Goal: Navigation & Orientation: Find specific page/section

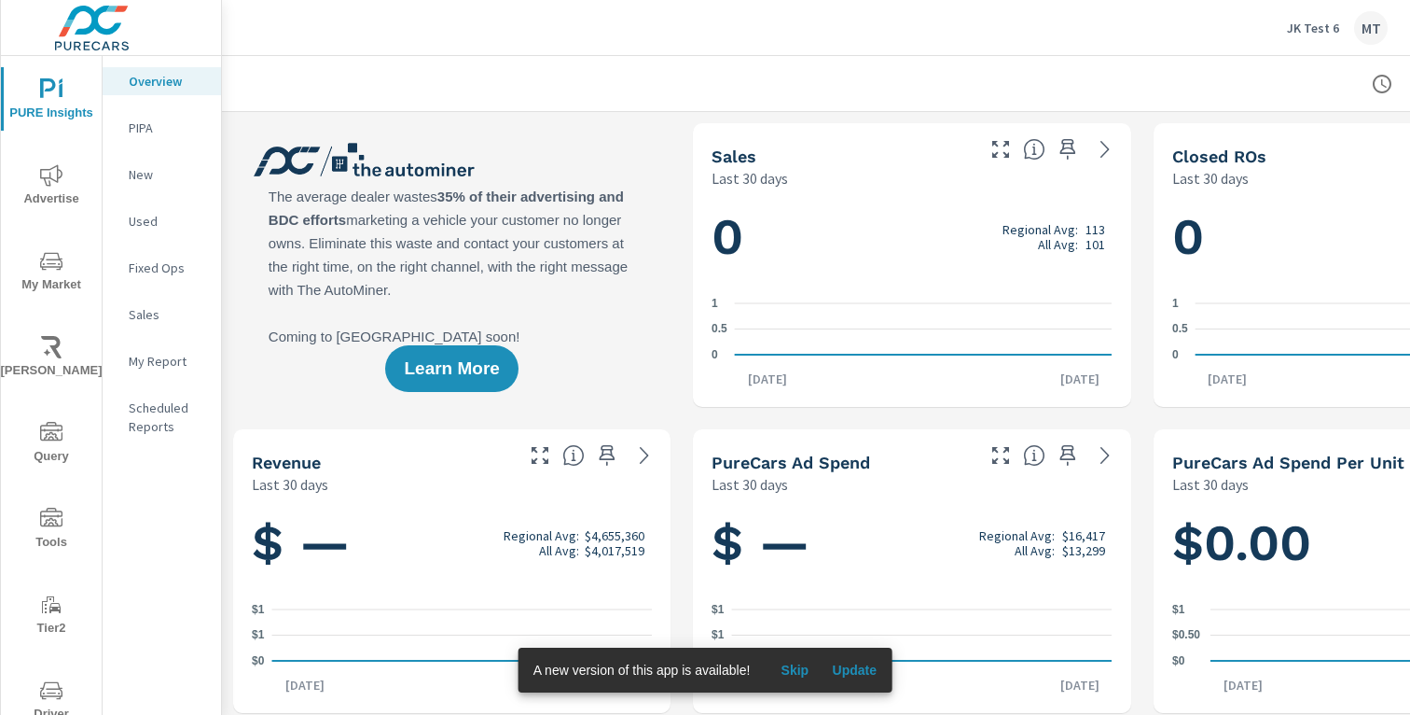
scroll to position [1, 0]
click at [1292, 26] on p "JK Test 6" at bounding box center [1313, 28] width 52 height 17
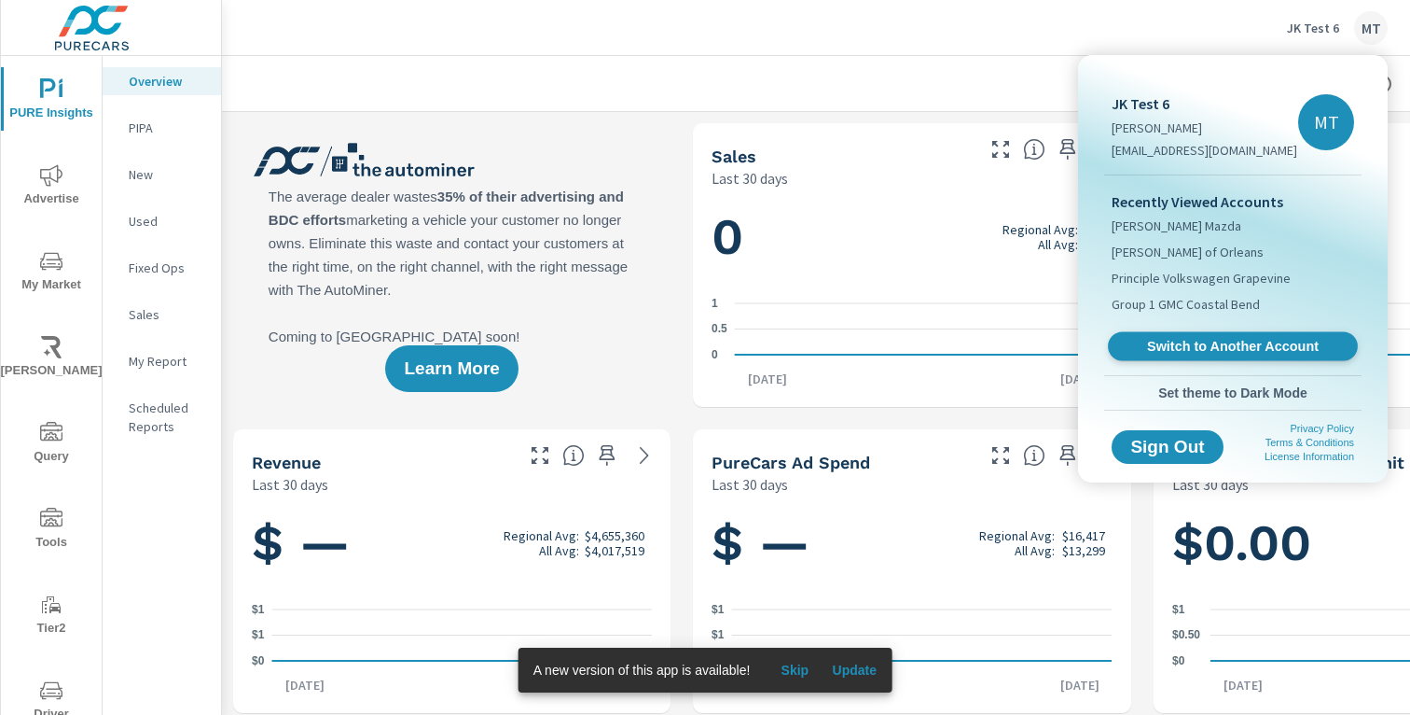
click at [1201, 340] on span "Switch to Another Account" at bounding box center [1232, 347] width 229 height 18
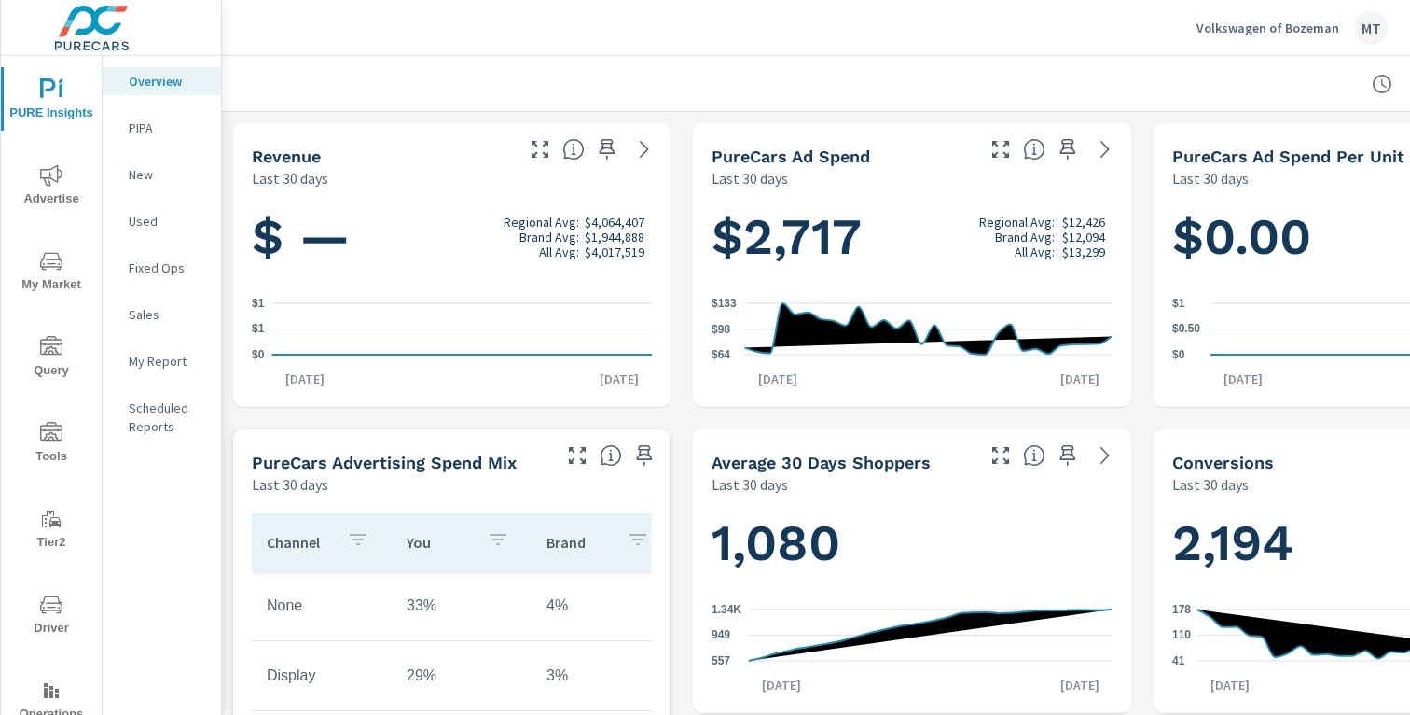
scroll to position [1, 0]
click at [1381, 82] on icon "button" at bounding box center [1382, 84] width 22 height 22
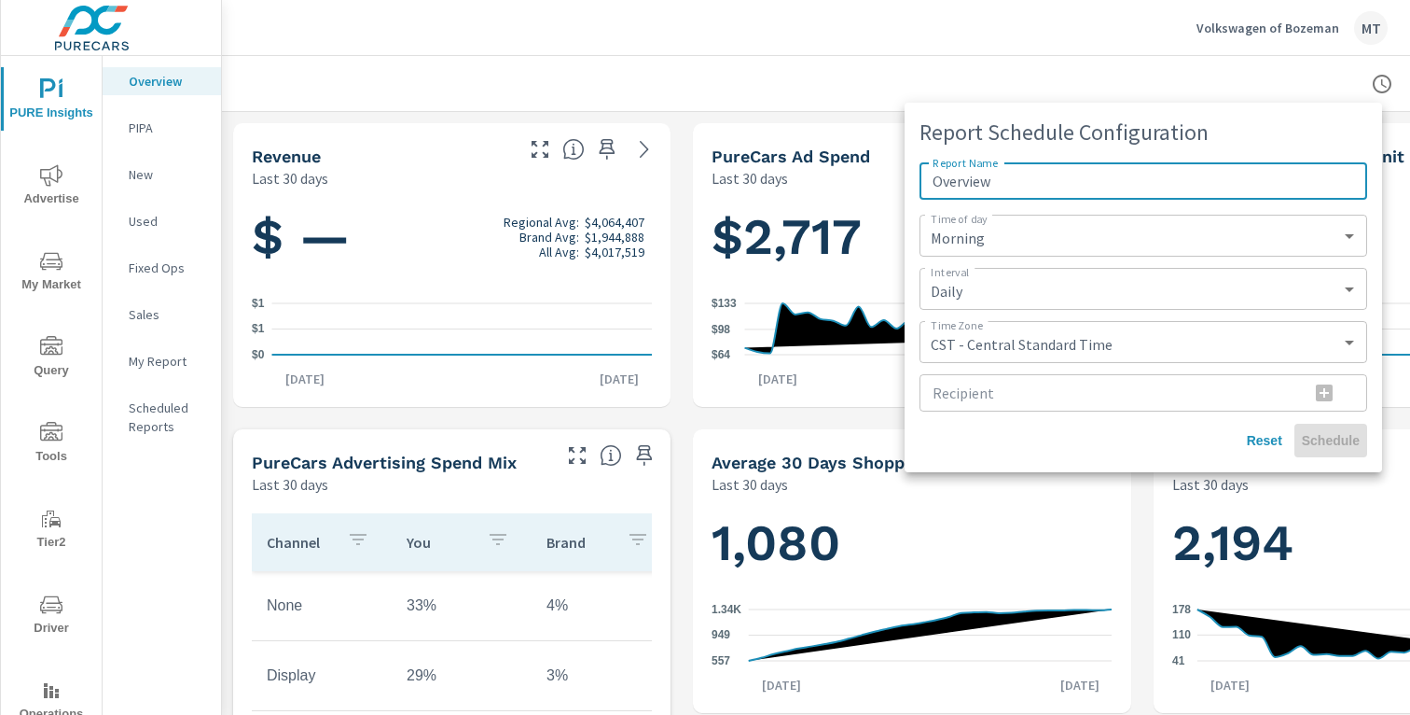
click at [1255, 87] on div at bounding box center [705, 357] width 1410 height 715
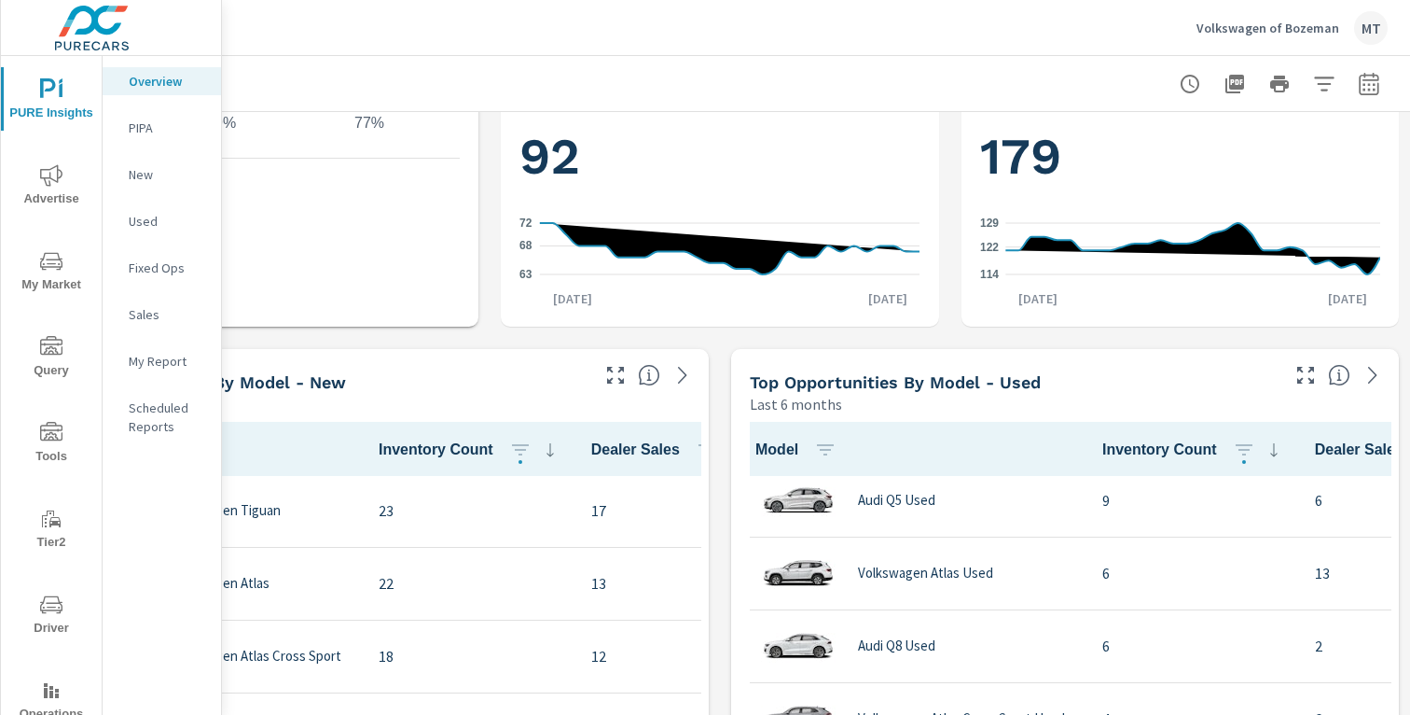
scroll to position [155, 0]
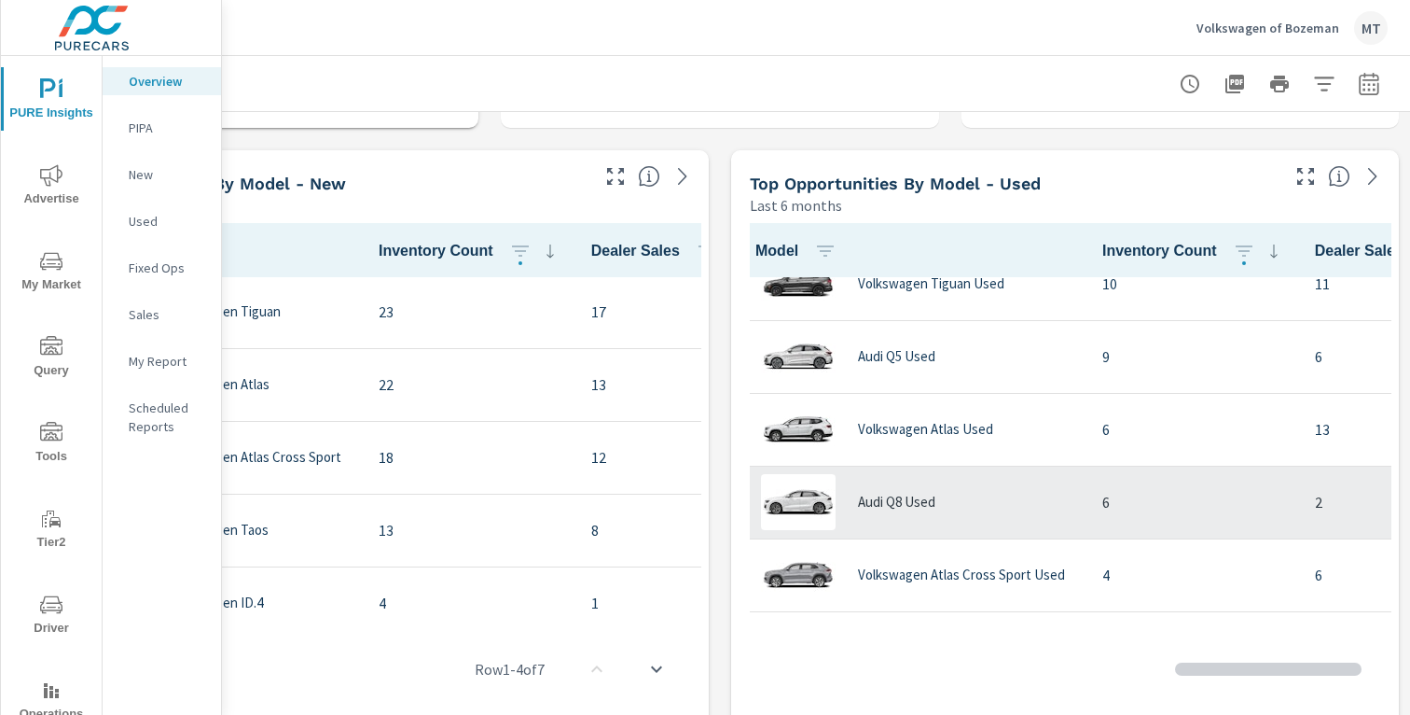
scroll to position [25, 0]
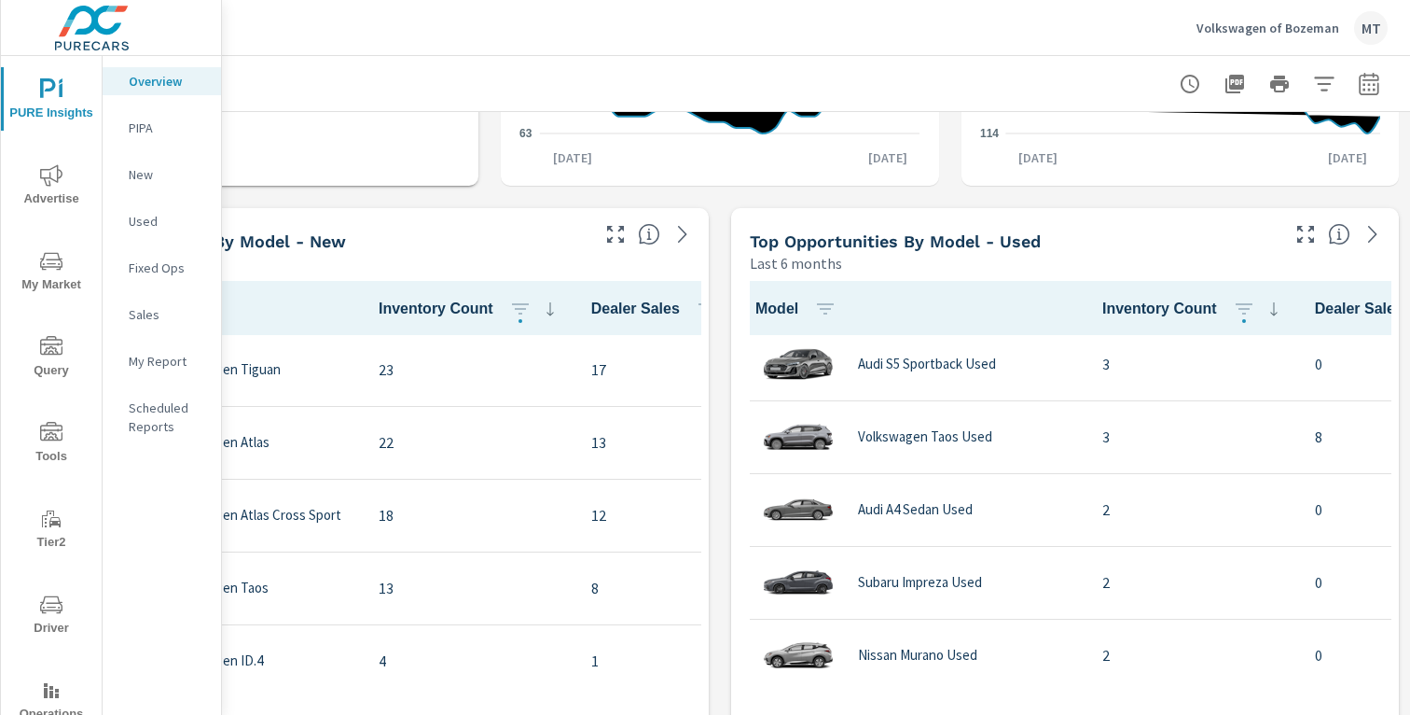
scroll to position [782, 0]
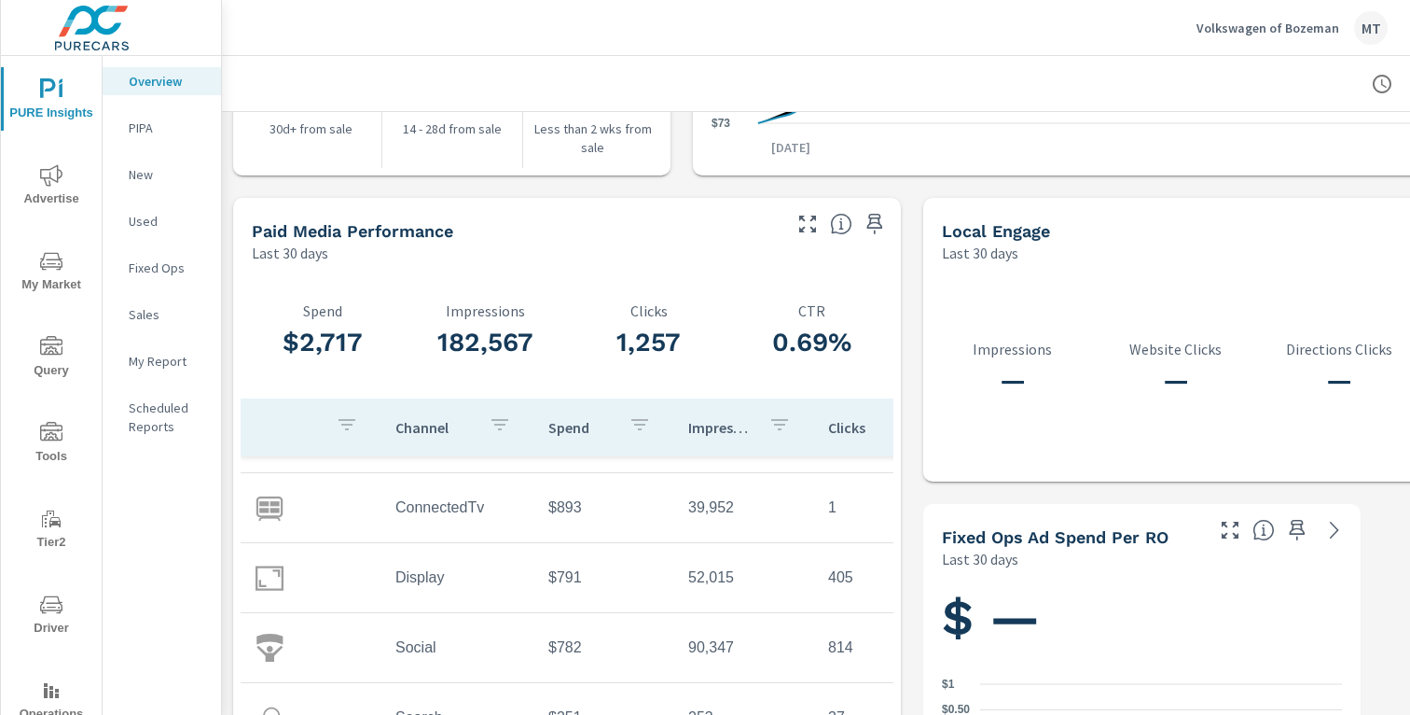
scroll to position [2457, 0]
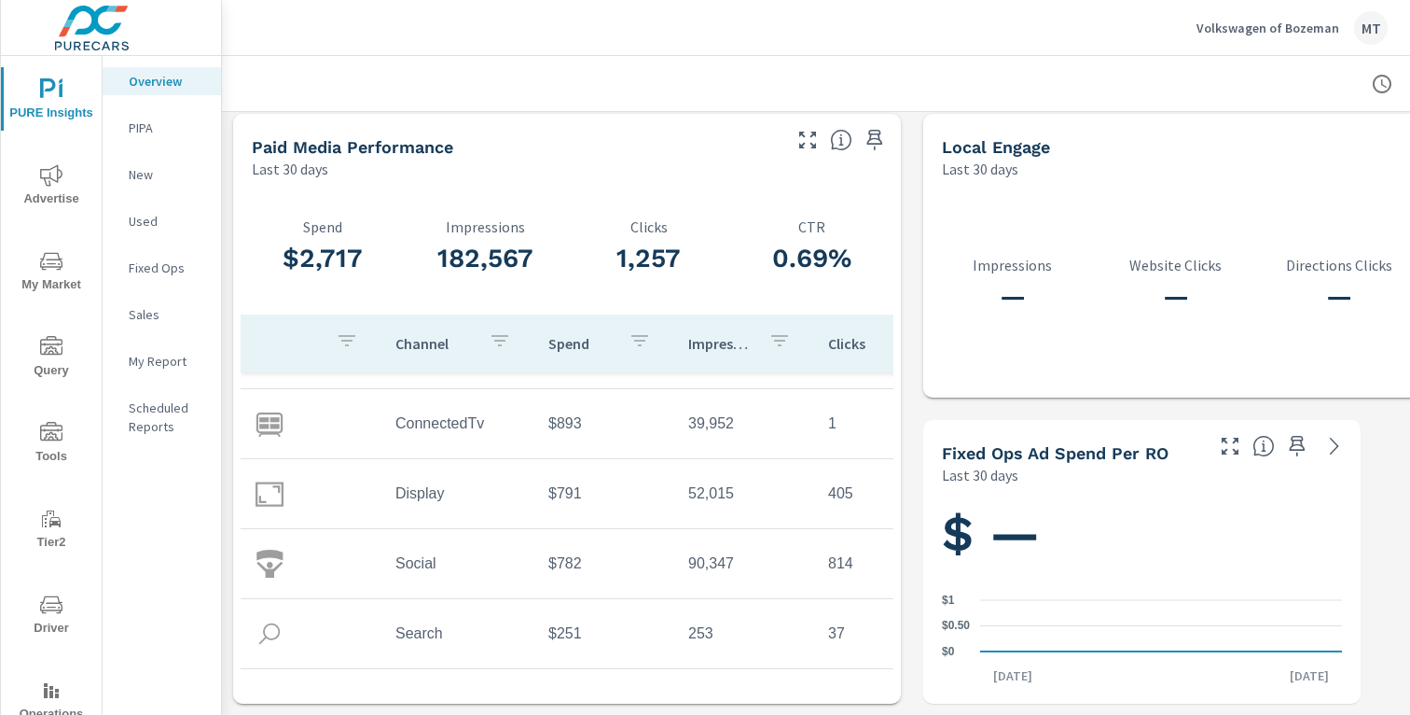
click at [163, 272] on p "Fixed Ops" at bounding box center [167, 267] width 77 height 19
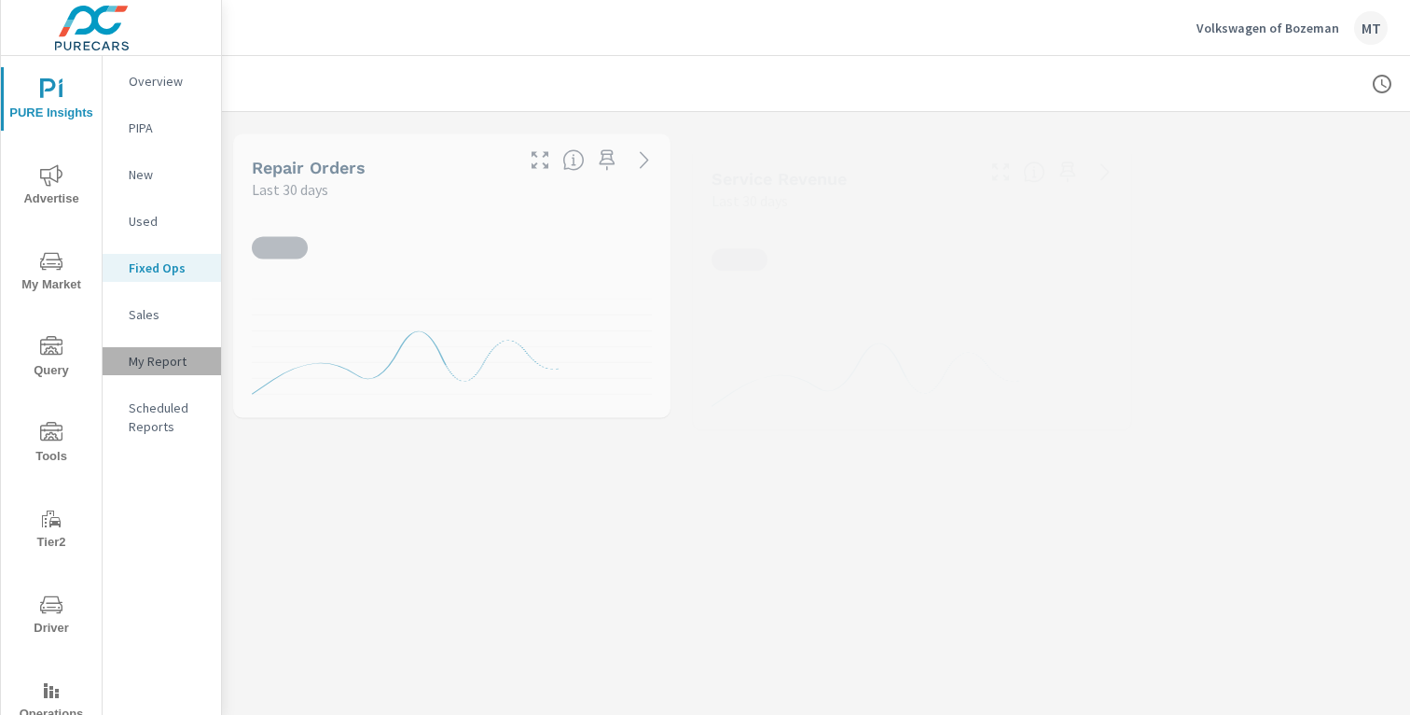
click at [159, 353] on p "My Report" at bounding box center [167, 361] width 77 height 19
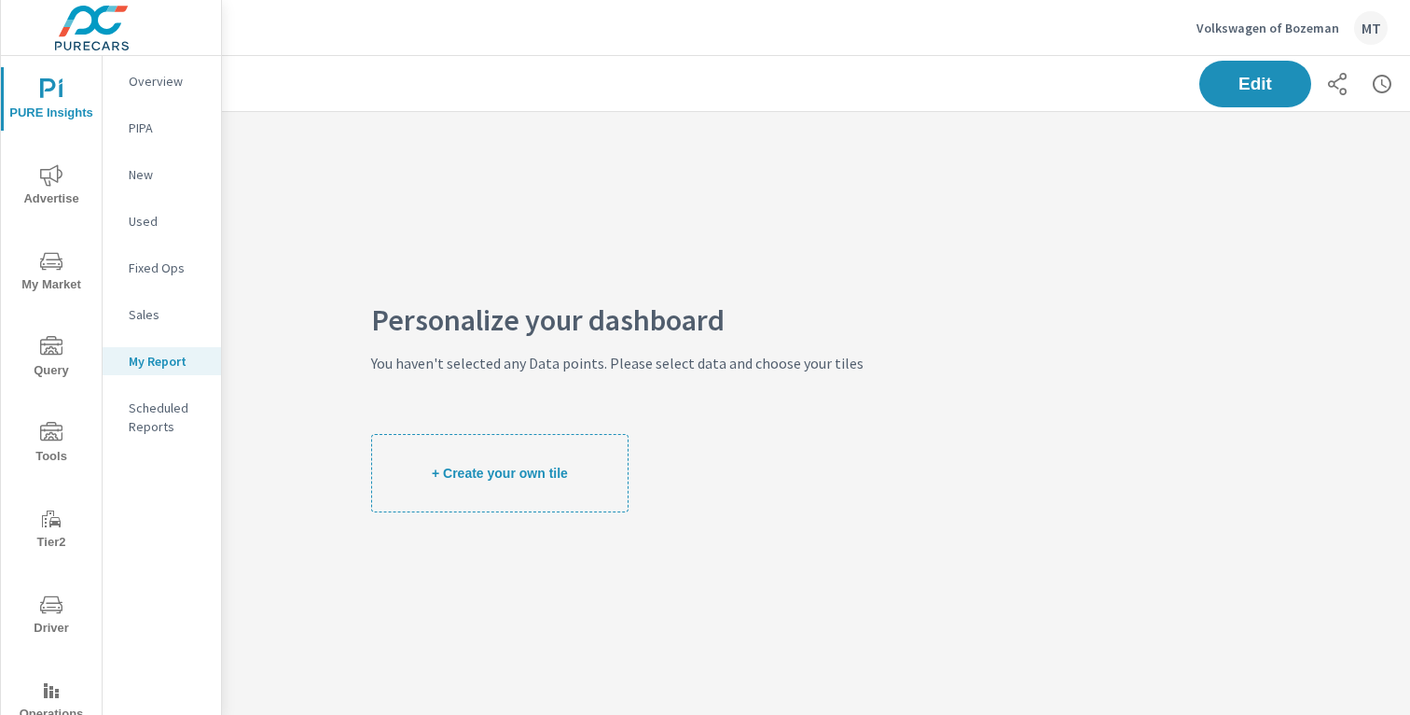
click at [140, 311] on p "Sales" at bounding box center [167, 314] width 77 height 19
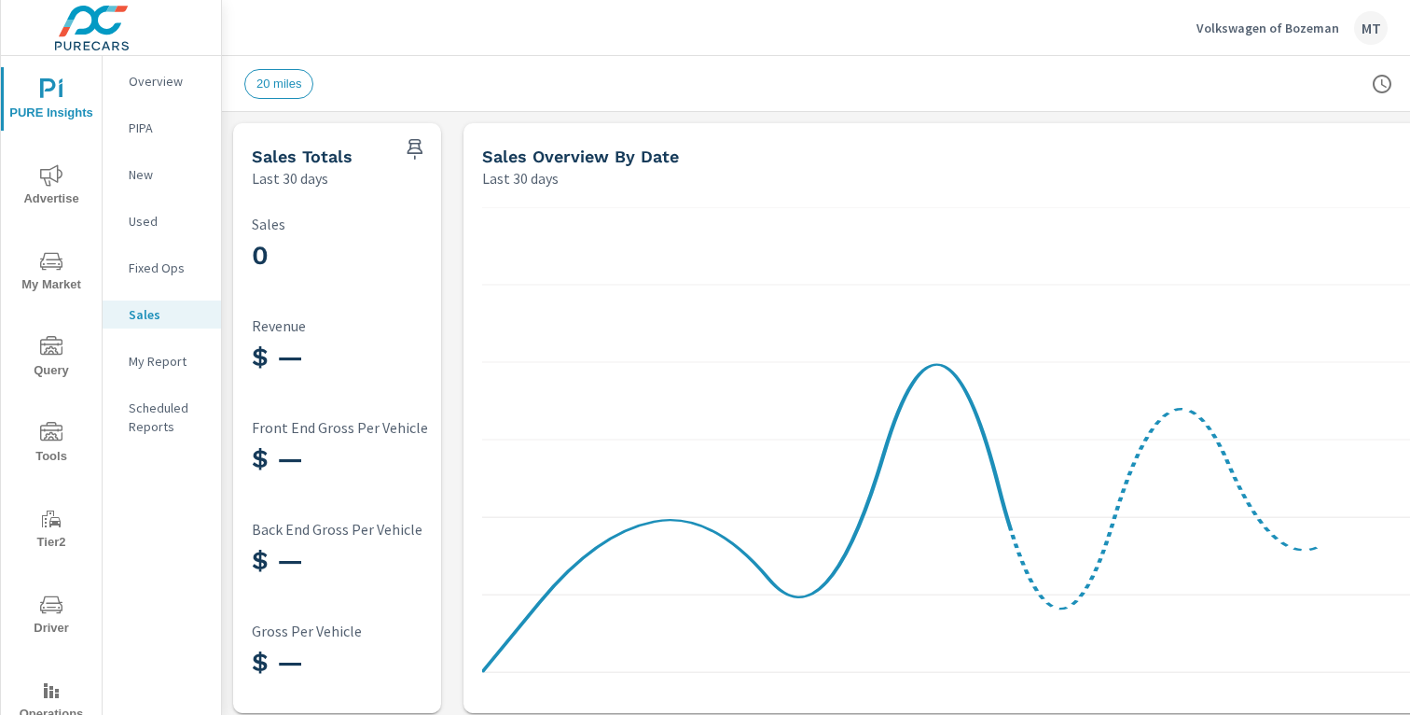
click at [124, 261] on div "Fixed Ops" at bounding box center [162, 268] width 118 height 28
